Goal: Information Seeking & Learning: Learn about a topic

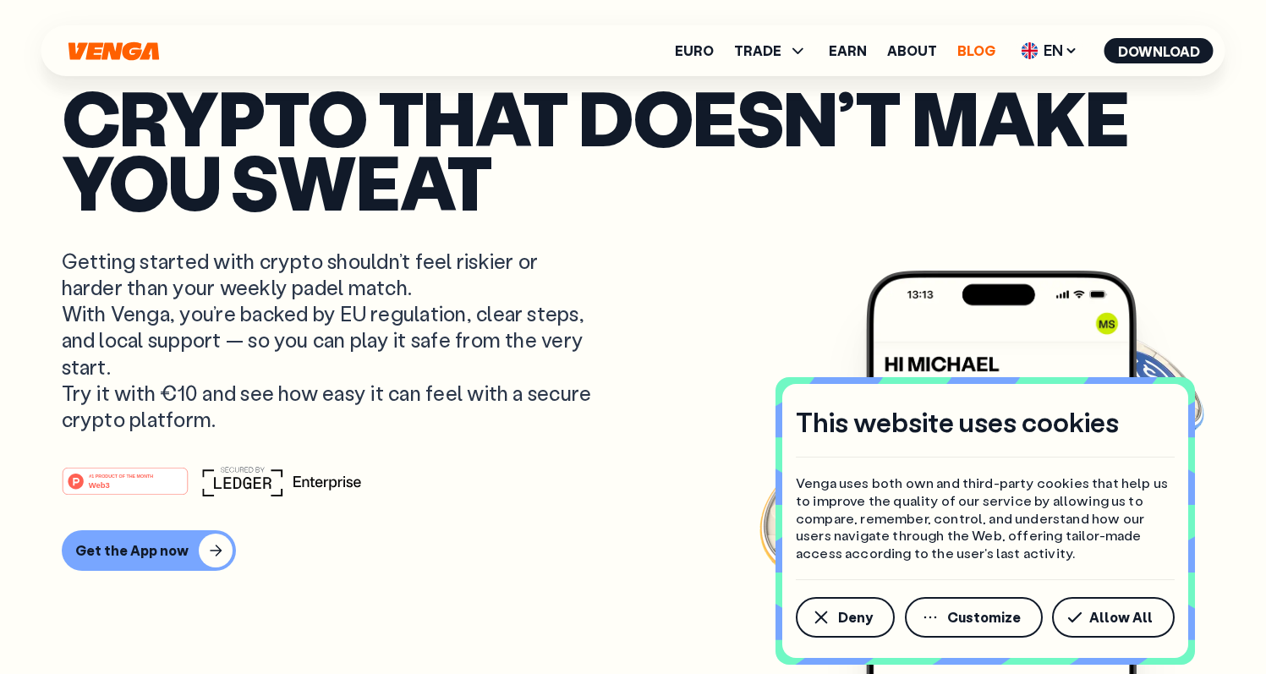
click at [971, 54] on link "Blog" at bounding box center [976, 51] width 38 height 14
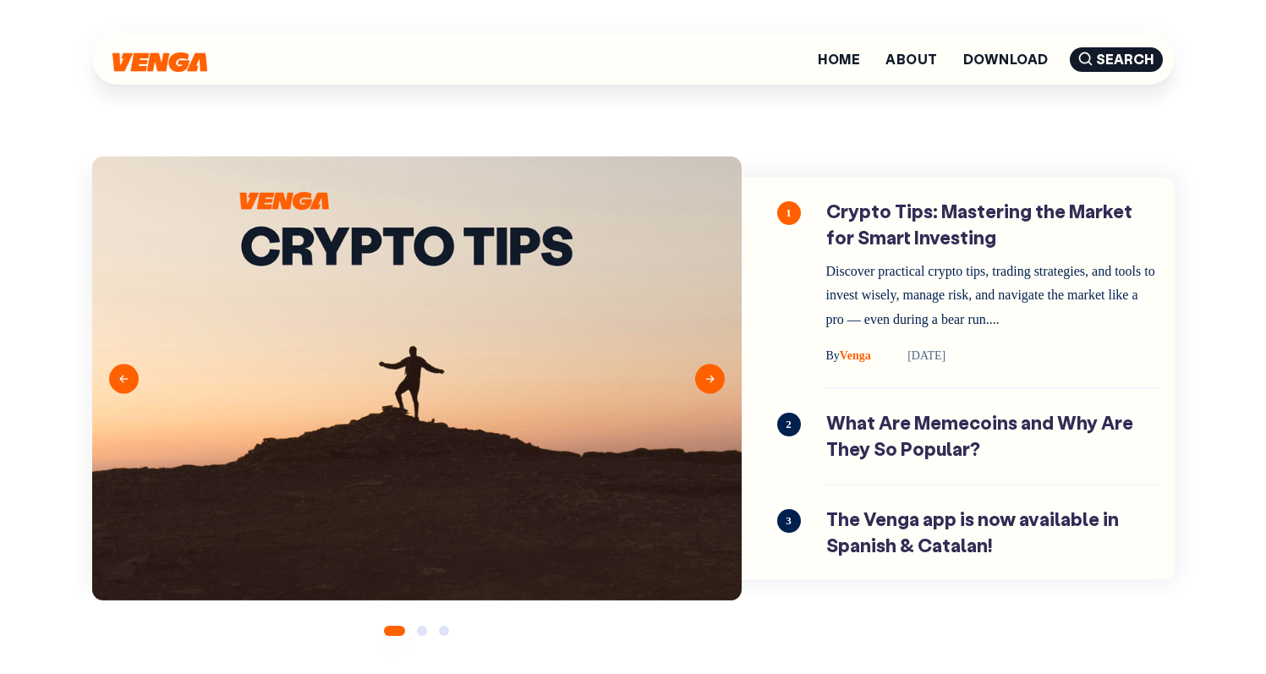
click at [52, 92] on div "Home About Download Search" at bounding box center [633, 59] width 1266 height 118
